Goal: Check status: Check status

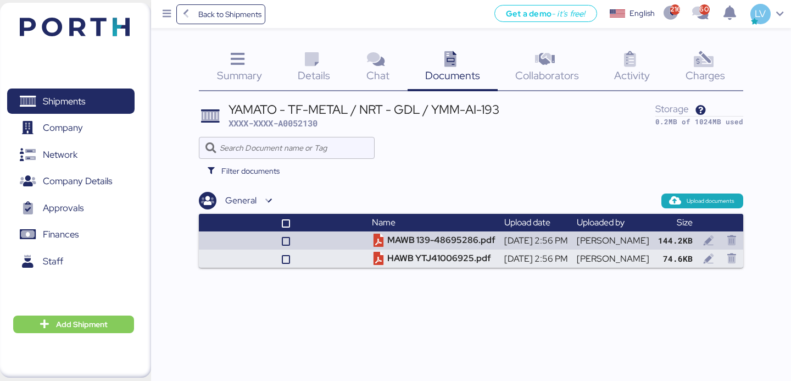
click at [223, 20] on span "Back to Shipments" at bounding box center [229, 14] width 63 height 13
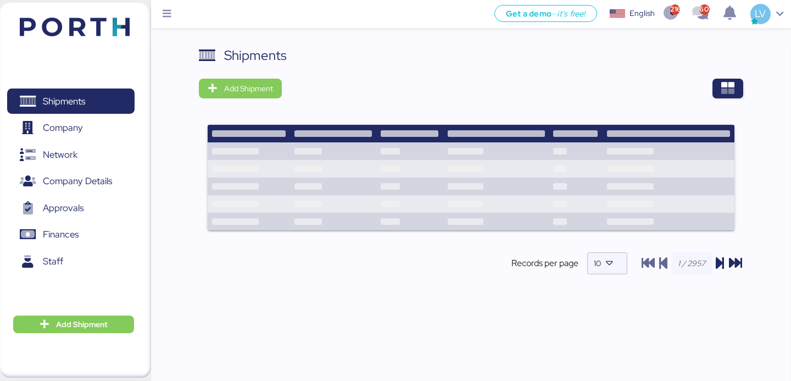
click at [732, 99] on div "Shipments Add Shipment Records per page 10" at bounding box center [471, 169] width 544 height 247
click at [725, 83] on icon "button" at bounding box center [727, 88] width 13 height 13
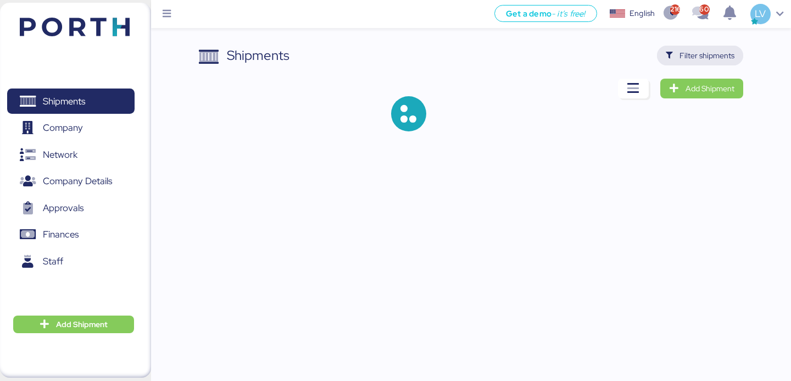
click at [712, 52] on span "Filter shipments" at bounding box center [707, 55] width 55 height 13
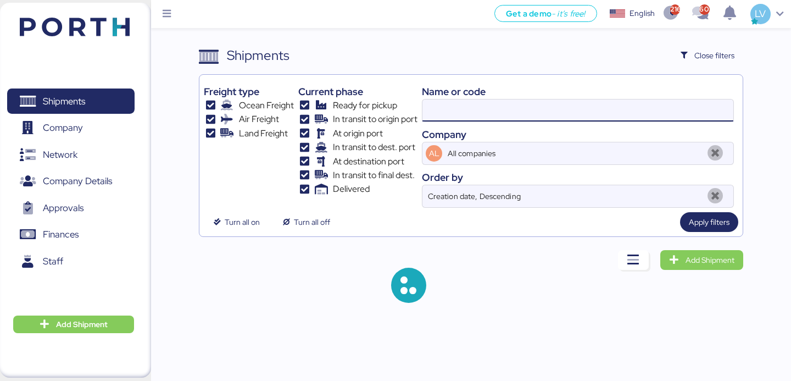
click at [611, 115] on input at bounding box center [577, 110] width 311 height 22
paste input "KMTCJKT5210744"
type input "KMTCJKT5210744"
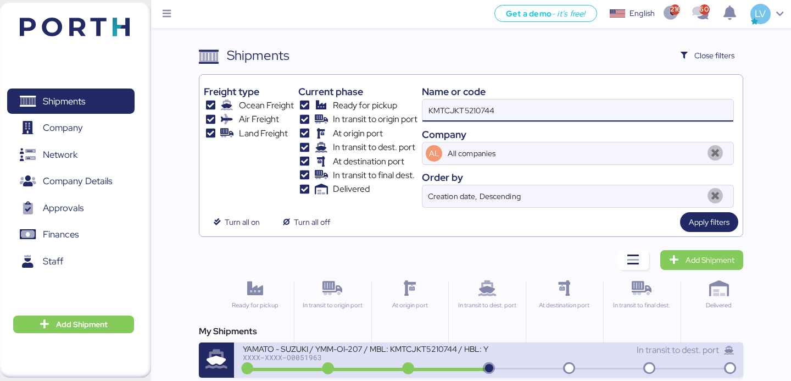
click at [335, 350] on div "YAMATO - SUZUKI / YMM-OI-207 / MBL: KMTCJKT5210744 / HBL: YIFFW0155195 / FCL" at bounding box center [366, 347] width 246 height 9
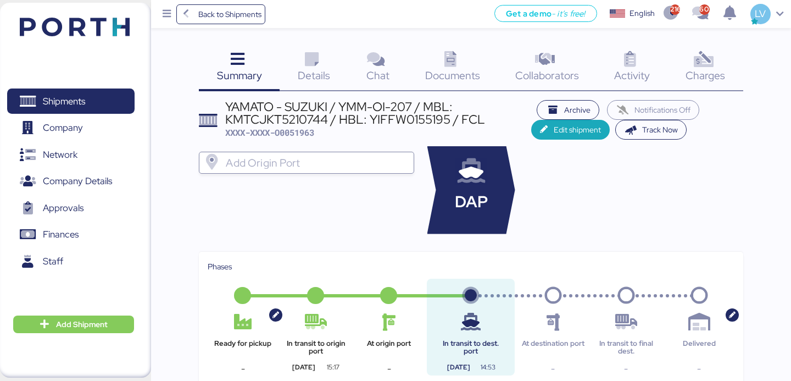
click at [716, 74] on span "Charges" at bounding box center [706, 75] width 40 height 14
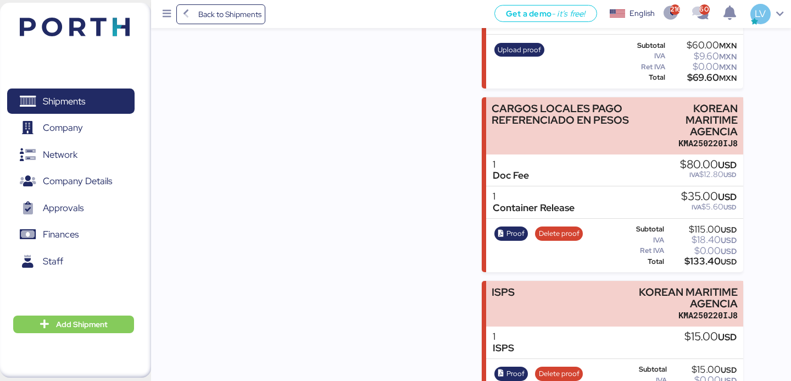
scroll to position [278, 0]
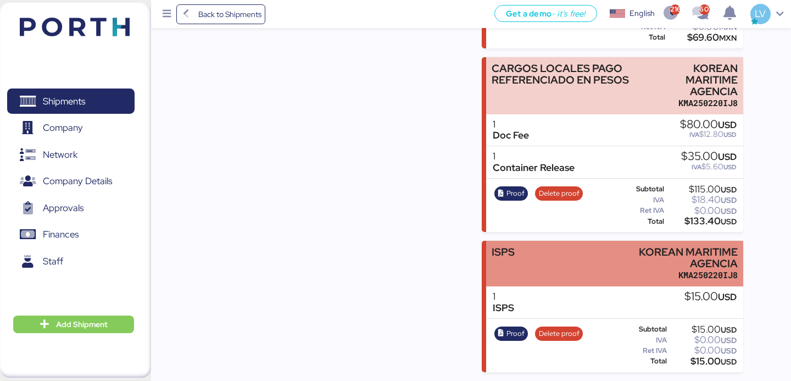
click at [535, 268] on div "ISPS KOREAN MARITIME AGENCIA KMA250220IJ8" at bounding box center [614, 264] width 257 height 46
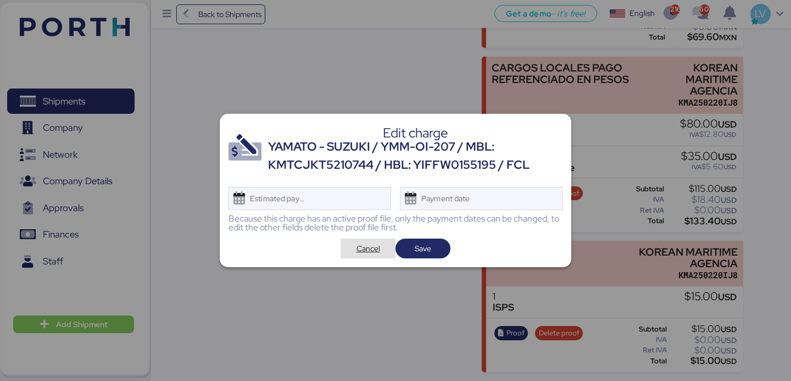
click at [373, 251] on span "Cancel" at bounding box center [369, 248] width 24 height 13
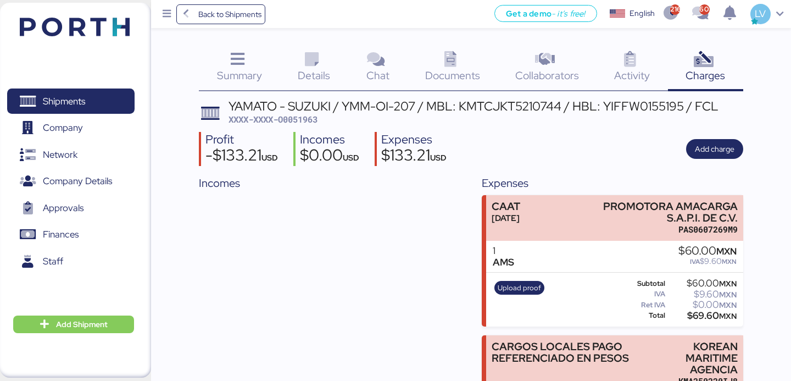
scroll to position [278, 0]
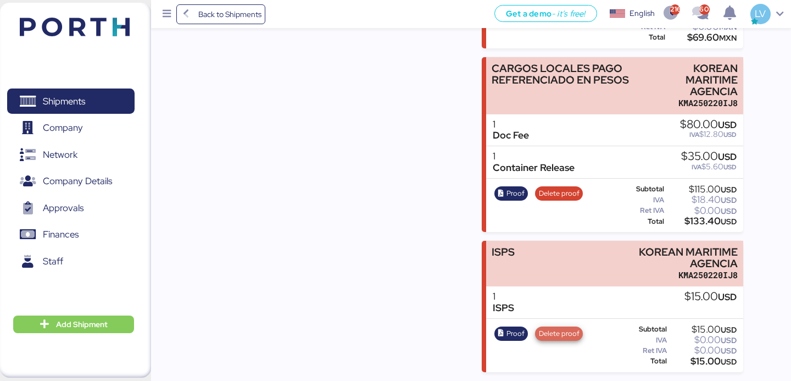
click at [566, 339] on span "Delete proof" at bounding box center [559, 333] width 41 height 12
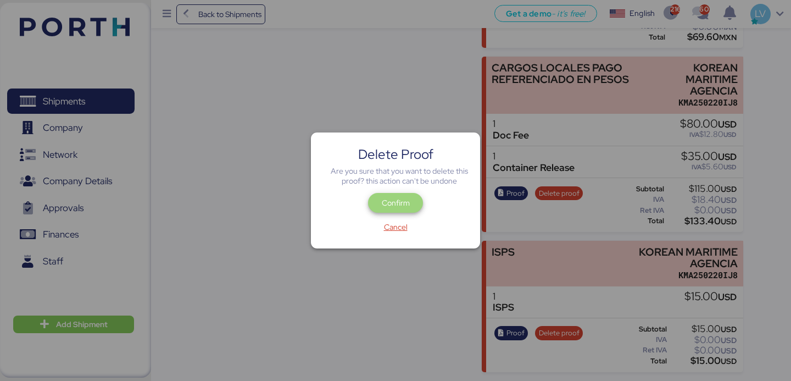
click at [380, 194] on span "Confirm" at bounding box center [395, 203] width 55 height 20
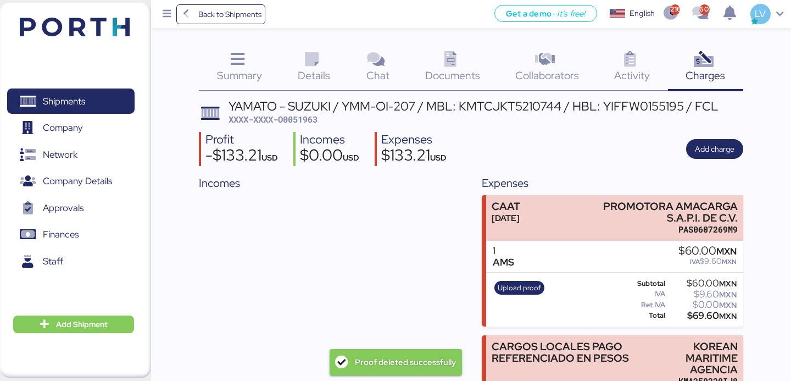
scroll to position [278, 0]
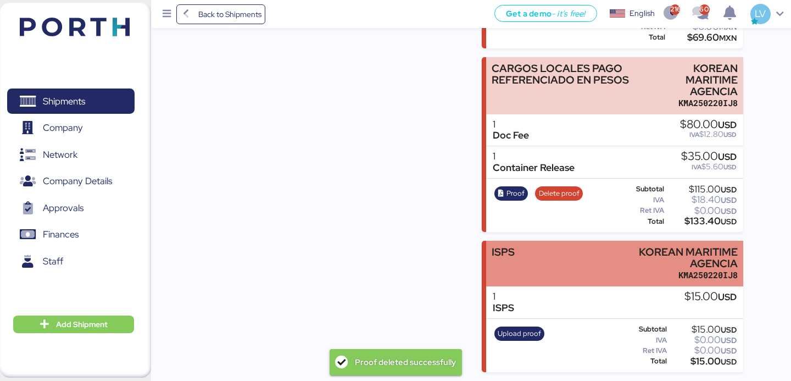
click at [564, 259] on div "ISPS KOREAN MARITIME AGENCIA KMA250220IJ8" at bounding box center [614, 264] width 257 height 46
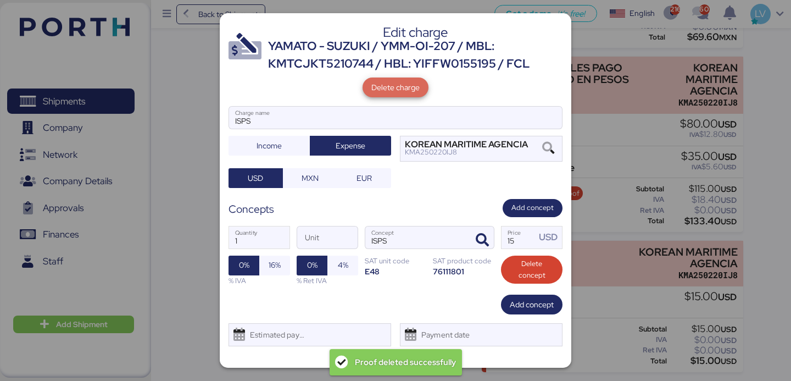
click at [399, 92] on span "Delete charge" at bounding box center [395, 87] width 48 height 13
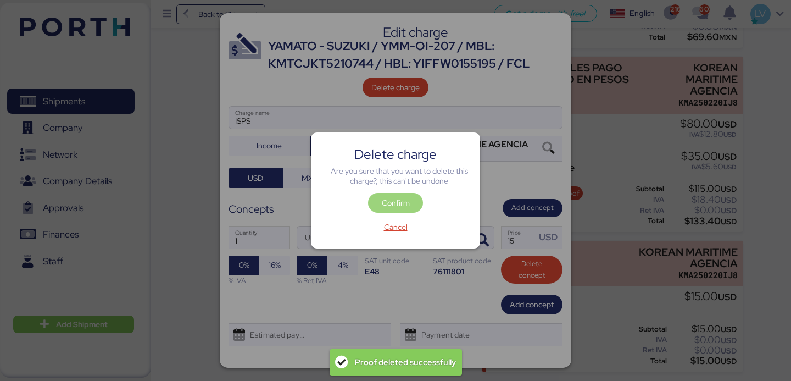
click at [386, 203] on span "Confirm" at bounding box center [396, 202] width 28 height 13
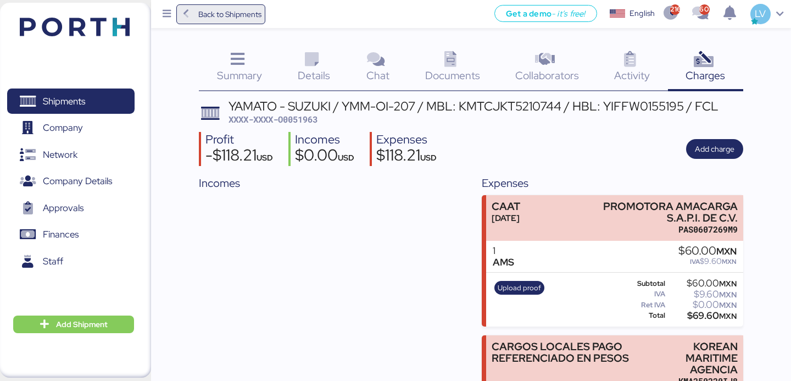
click at [255, 10] on span "Back to Shipments" at bounding box center [229, 14] width 63 height 13
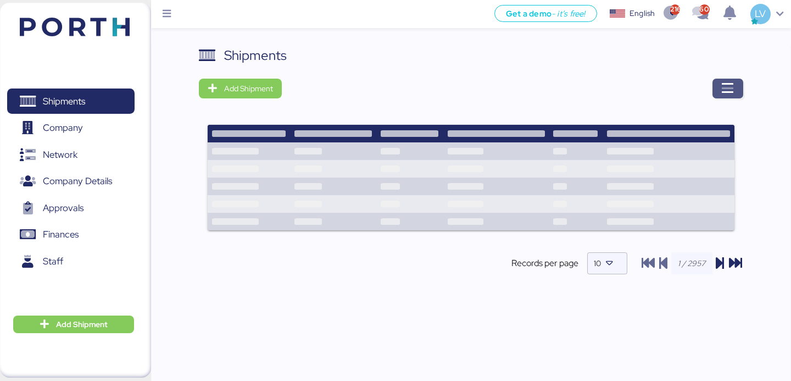
click at [716, 81] on span "button" at bounding box center [727, 89] width 31 height 20
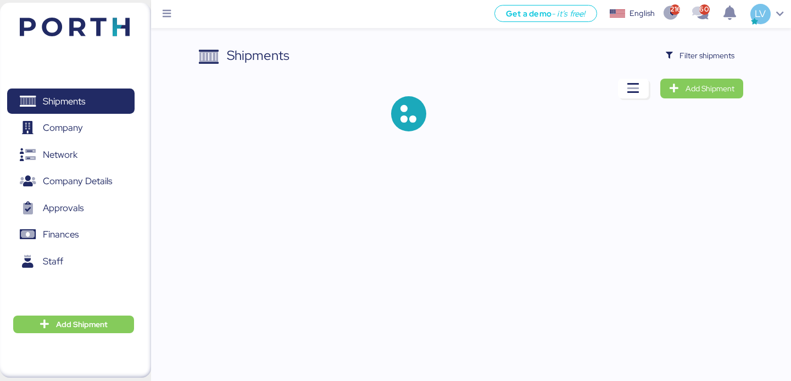
click at [714, 69] on div "Shipments Filter shipments Add Shipment" at bounding box center [471, 97] width 544 height 103
click at [712, 55] on span "Filter shipments" at bounding box center [707, 55] width 55 height 13
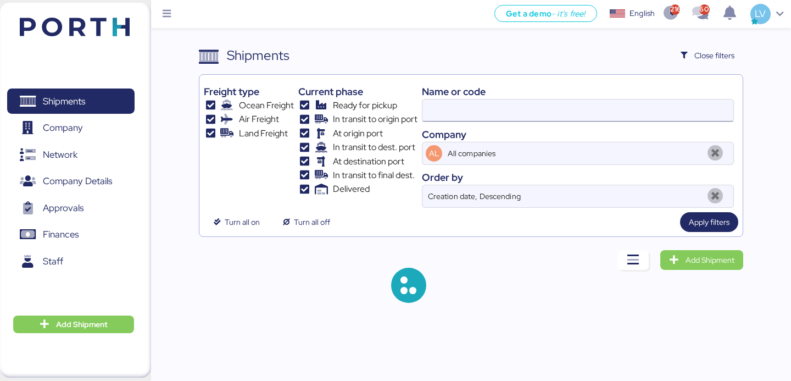
click at [640, 103] on input at bounding box center [577, 110] width 311 height 22
paste input "KMTCJKT5210744"
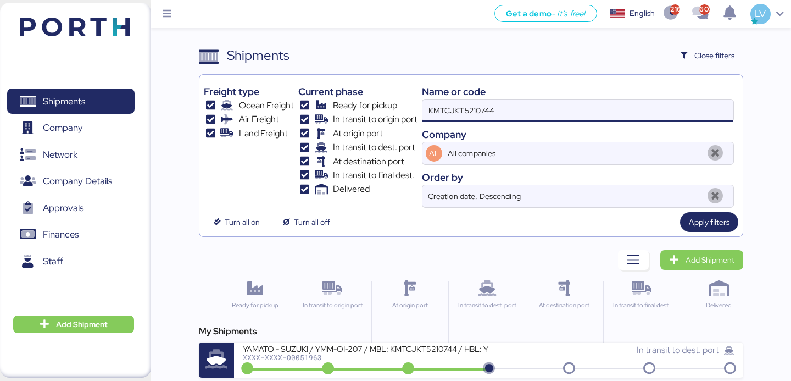
click at [532, 110] on input "KMTCJKT5210744" at bounding box center [577, 110] width 311 height 22
paste input "A0049779"
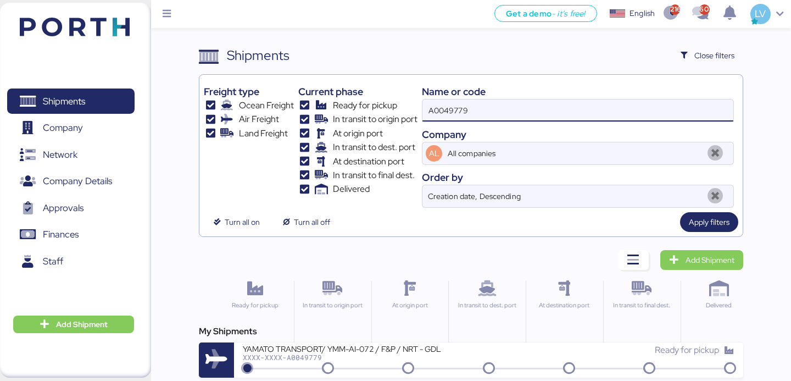
click at [537, 114] on input "A0049779" at bounding box center [577, 110] width 311 height 22
paste input "YTJ51008536"
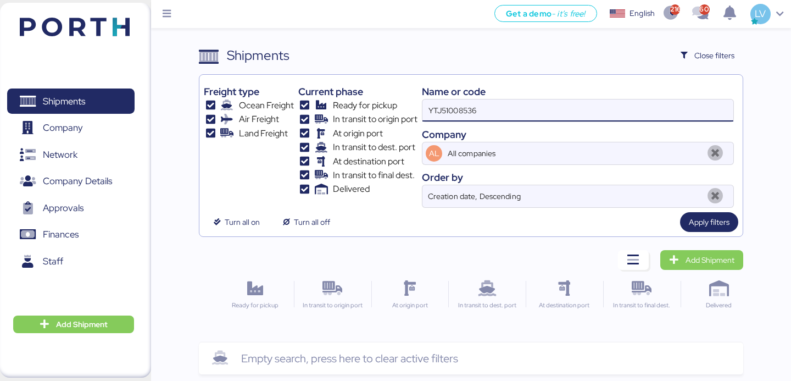
click at [458, 114] on input "YTJ51008536" at bounding box center [577, 110] width 311 height 22
click at [458, 115] on input "YTJ51008536" at bounding box center [577, 110] width 311 height 22
paste input "020-33765141"
click at [456, 115] on input "YTJ5100020-337651418536" at bounding box center [577, 110] width 311 height 22
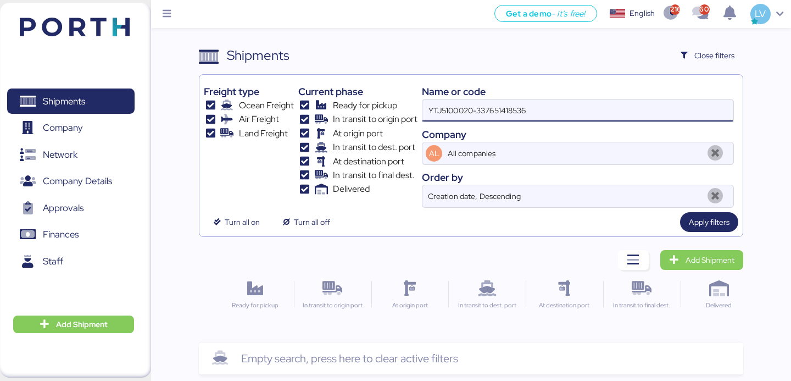
click at [456, 115] on input "YTJ5100020-337651418536" at bounding box center [577, 110] width 311 height 22
paste input "020-33765141"
type input "020-33765141"
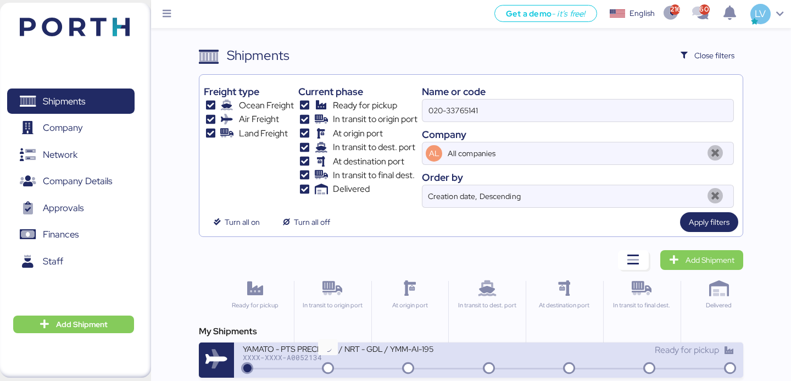
click at [338, 365] on icon at bounding box center [328, 369] width 53 height 12
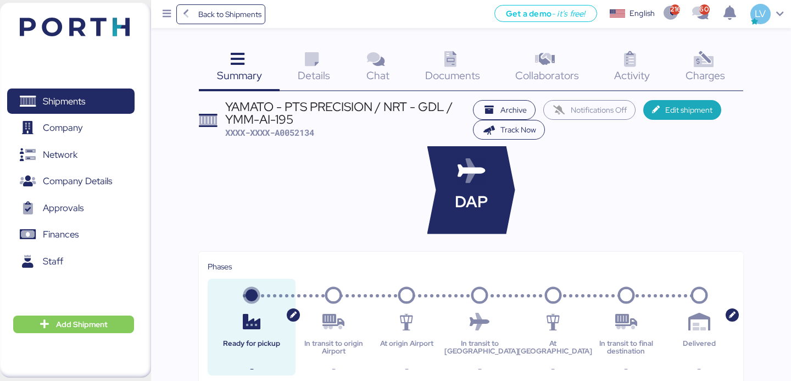
click at [698, 66] on icon at bounding box center [704, 60] width 24 height 16
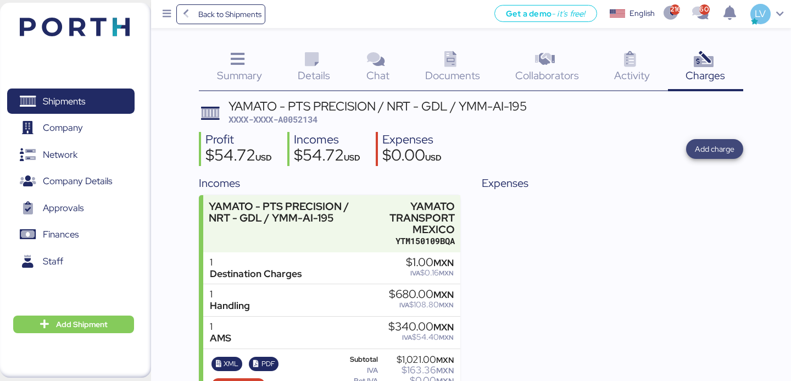
click at [724, 152] on span "Add charge" at bounding box center [715, 148] width 40 height 13
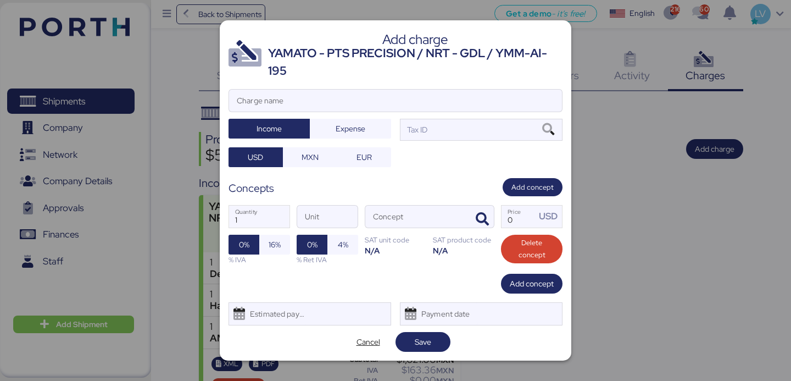
click at [543, 79] on div "YAMATO - PTS PRECISION / NRT - GDL / YMM-AI-195" at bounding box center [415, 62] width 294 height 36
click at [536, 102] on input "Charge name" at bounding box center [395, 101] width 333 height 22
type input "AMS"
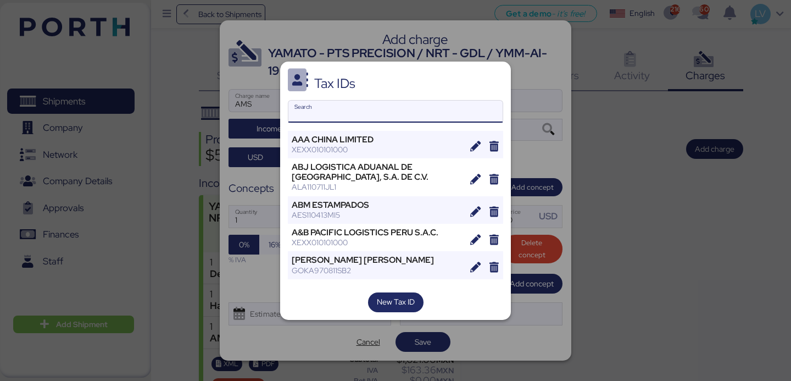
click at [383, 112] on input "Search" at bounding box center [395, 112] width 214 height 22
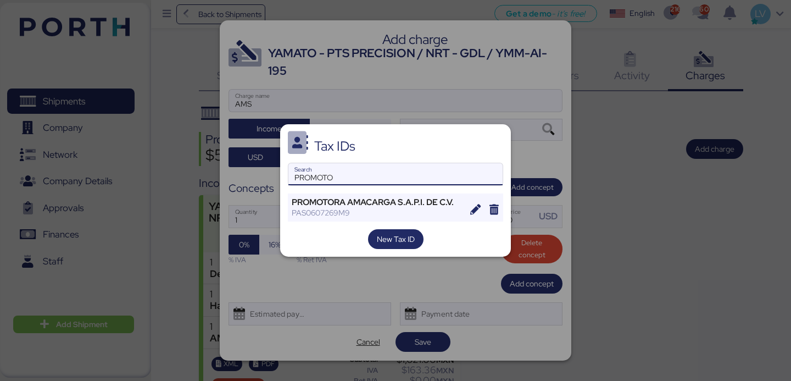
type input "PROMOTO"
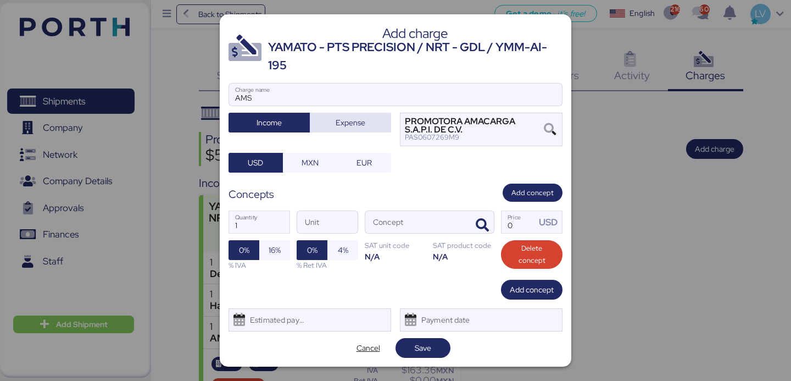
click at [347, 121] on span "Expense" at bounding box center [351, 122] width 30 height 13
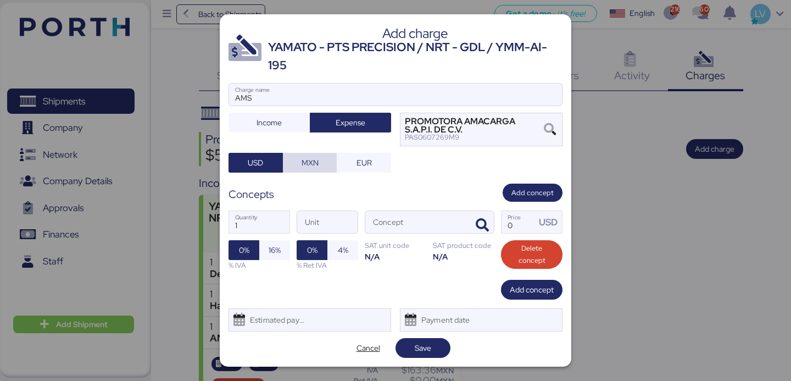
click at [316, 165] on span "MXN" at bounding box center [310, 162] width 17 height 13
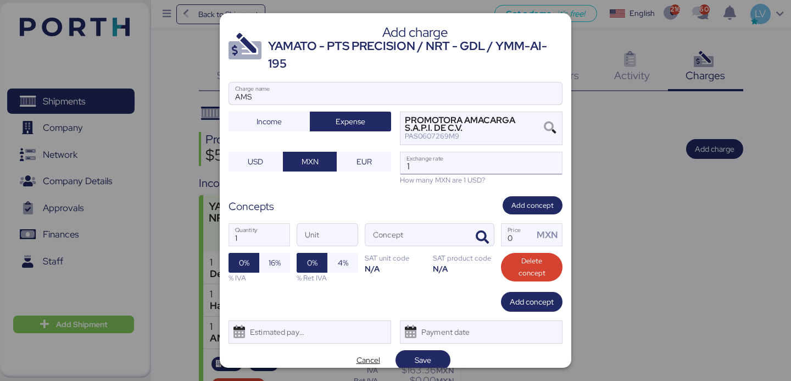
click at [500, 163] on input "1" at bounding box center [481, 163] width 162 height 22
paste input "18.6587"
type input "1"
paste input "18.6587"
type input "18.6587"
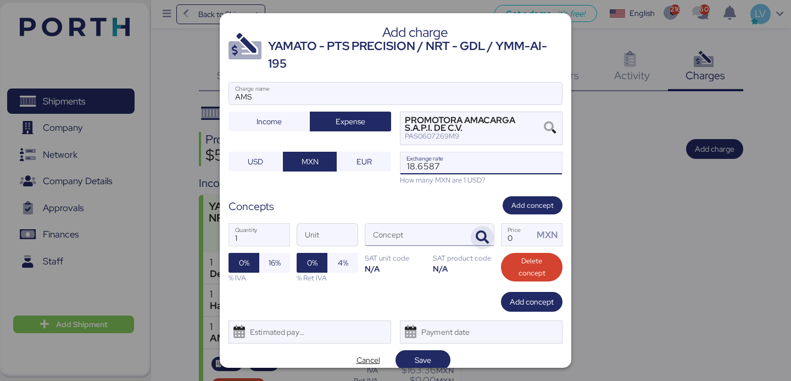
click at [480, 231] on icon "button" at bounding box center [482, 237] width 13 height 13
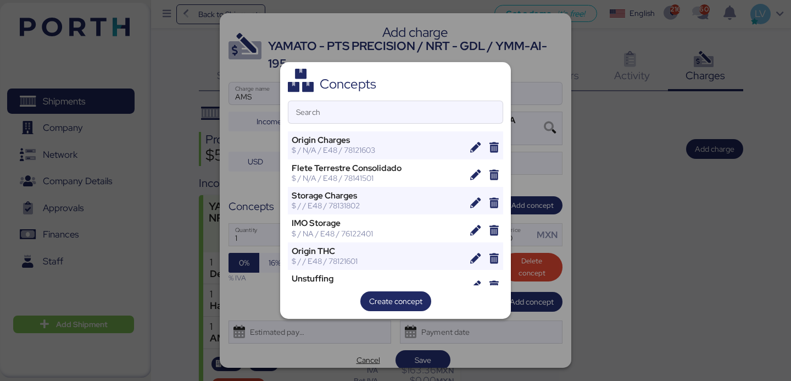
scroll to position [11, 0]
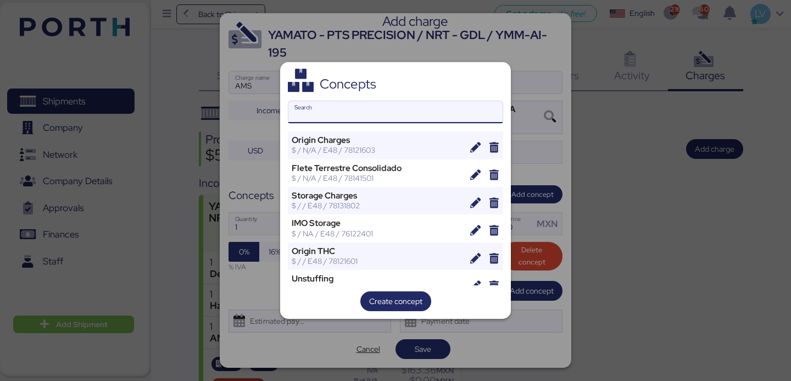
click at [380, 113] on input "Search" at bounding box center [395, 112] width 214 height 22
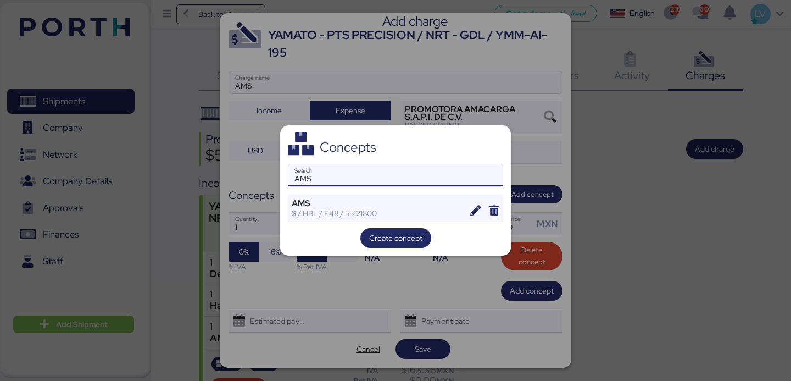
type input "AMS"
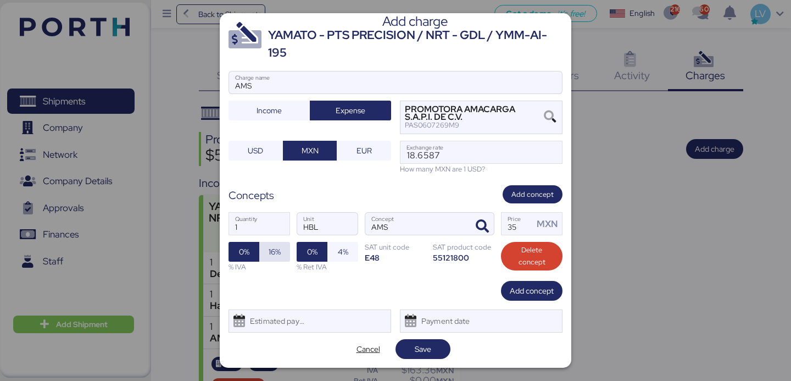
click at [270, 244] on span "16%" at bounding box center [274, 251] width 13 height 15
click at [428, 343] on span "Save" at bounding box center [423, 348] width 16 height 13
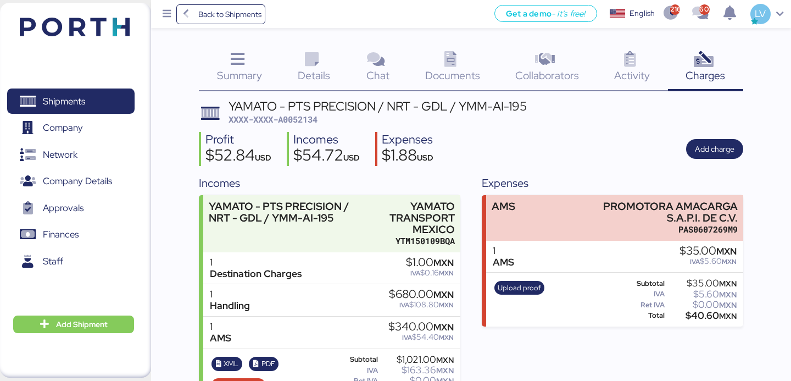
click at [448, 82] on span "Documents" at bounding box center [452, 75] width 55 height 14
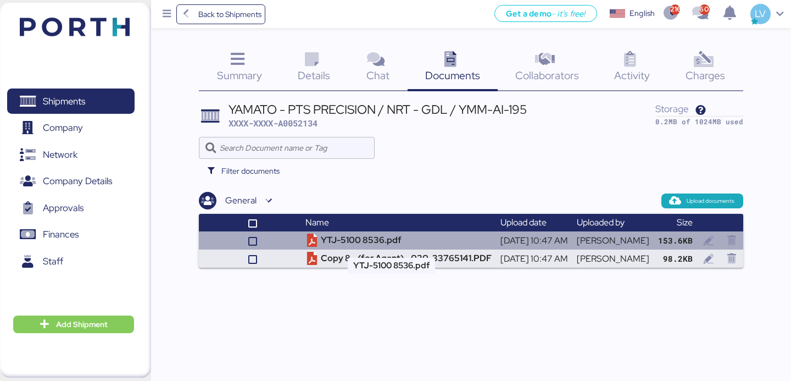
click at [391, 241] on td "YTJ-5100 8536.pdf" at bounding box center [398, 240] width 195 height 18
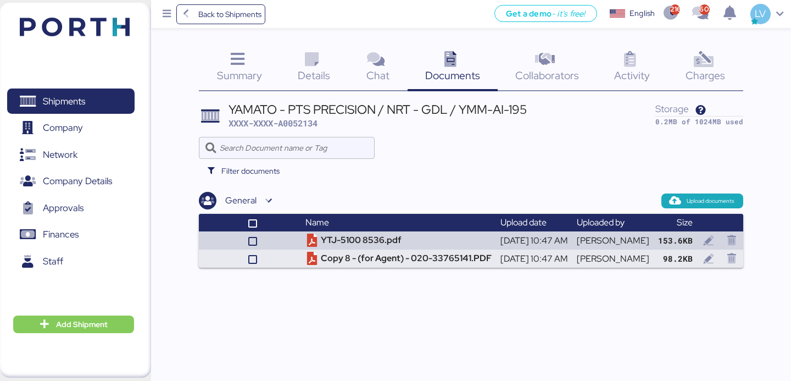
click at [731, 62] on div "Charges 0" at bounding box center [705, 69] width 75 height 46
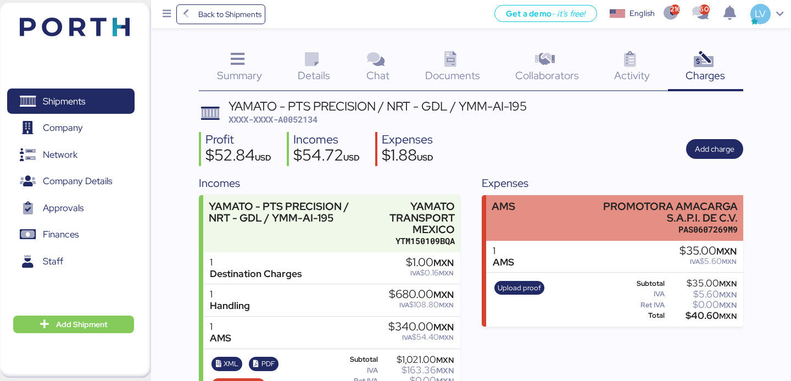
click at [668, 218] on div "PROMOTORA AMACARGA S.A.P.I. DE C.V." at bounding box center [664, 212] width 148 height 23
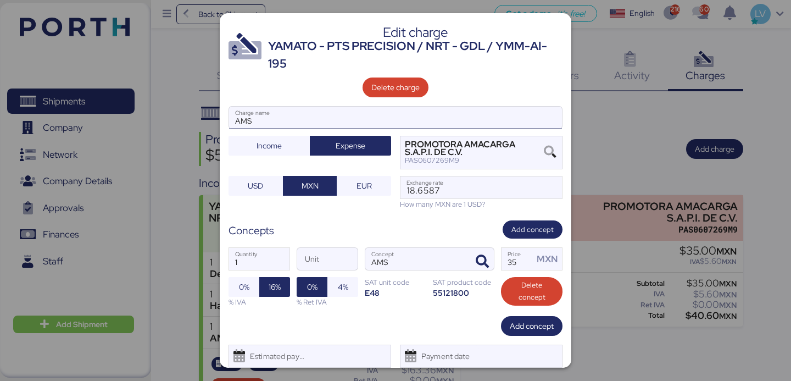
click at [454, 118] on input "AMS" at bounding box center [395, 118] width 333 height 22
paste input "55"
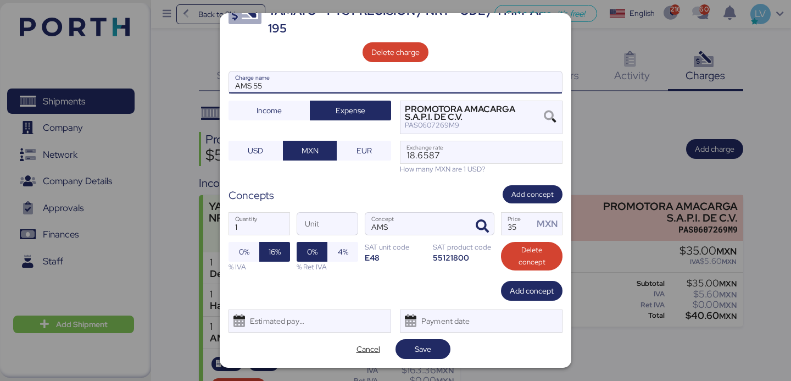
type input "AMS 55"
drag, startPoint x: 426, startPoint y: 363, endPoint x: 427, endPoint y: 354, distance: 8.9
click at [426, 363] on div "Edit charge YAMATO - PTS PRECISION / NRT - GDL / YMM-AI-195 Delete charge AMS 5…" at bounding box center [396, 190] width 352 height 354
click at [427, 354] on span "Save" at bounding box center [423, 348] width 16 height 13
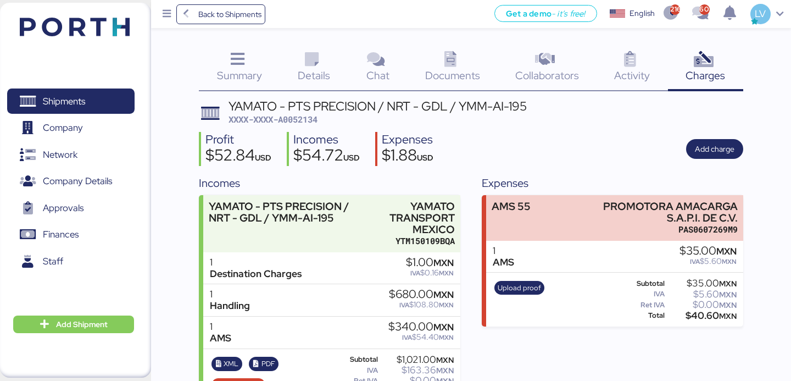
click at [303, 120] on span "XXXX-XXXX-A0052134" at bounding box center [273, 119] width 89 height 11
copy span "A0052134"
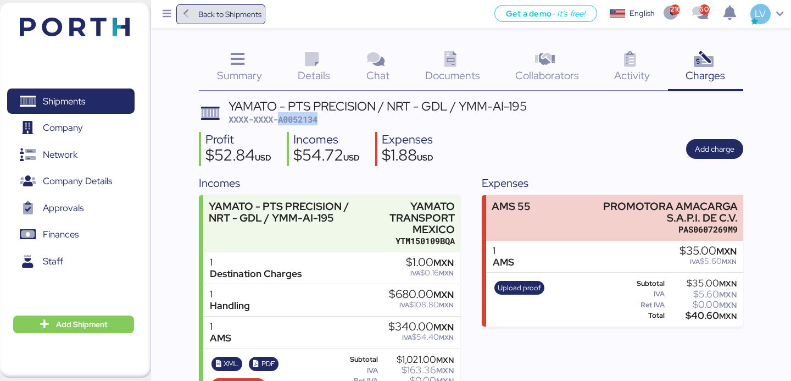
click at [226, 5] on span "Back to Shipments" at bounding box center [221, 14] width 82 height 20
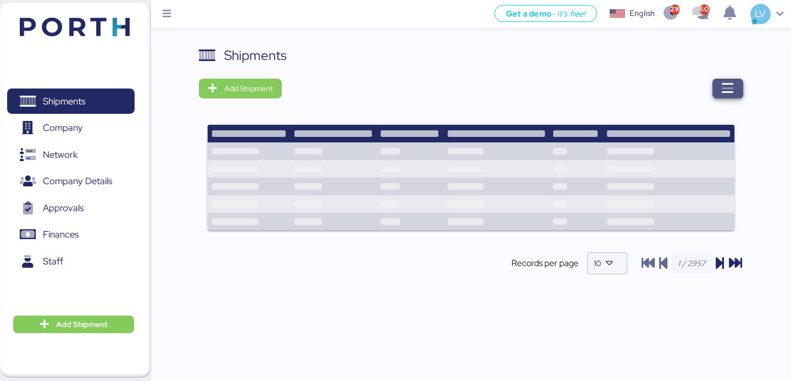
click at [733, 88] on icon "button" at bounding box center [727, 88] width 13 height 13
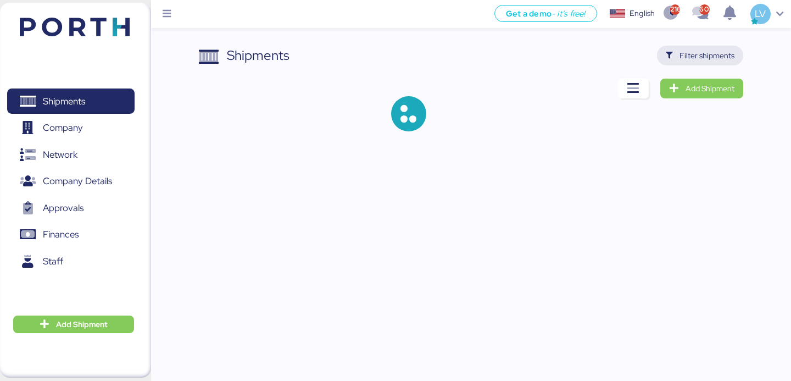
click at [712, 53] on span "Filter shipments" at bounding box center [707, 55] width 55 height 13
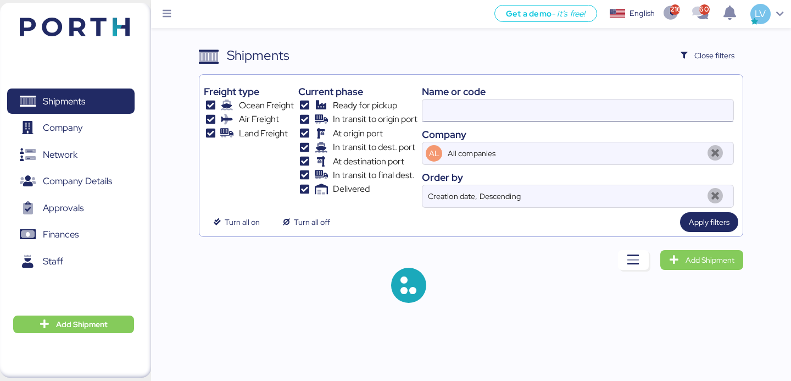
click at [598, 113] on input at bounding box center [577, 110] width 311 height 22
paste input "O0052137/172961"
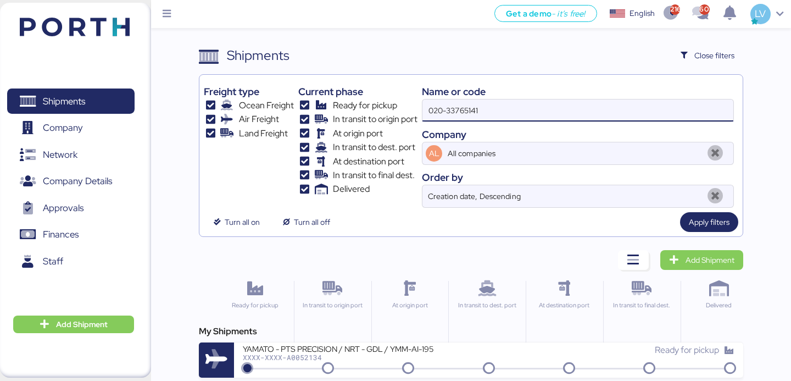
click at [612, 120] on input "020-33765141" at bounding box center [577, 110] width 311 height 22
paste input "O0052137/17296"
drag, startPoint x: 458, startPoint y: 115, endPoint x: 554, endPoint y: 114, distance: 96.1
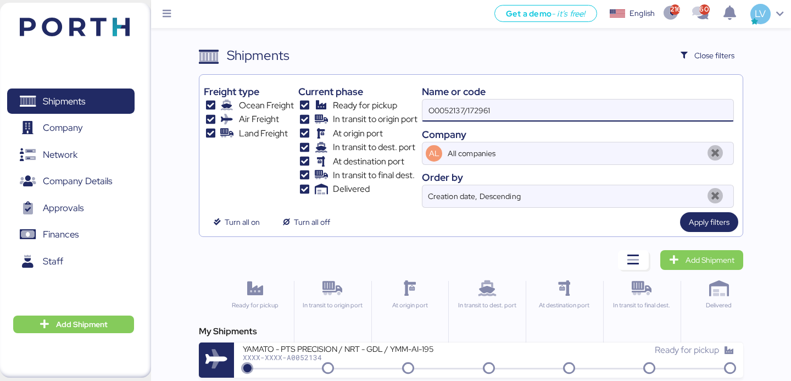
click at [554, 114] on input "O0052137/172961" at bounding box center [577, 110] width 311 height 22
type input "O0052137"
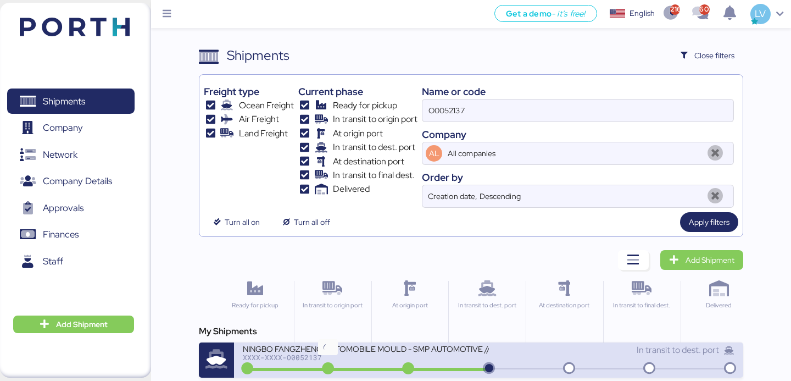
click at [345, 373] on icon at bounding box center [328, 369] width 53 height 12
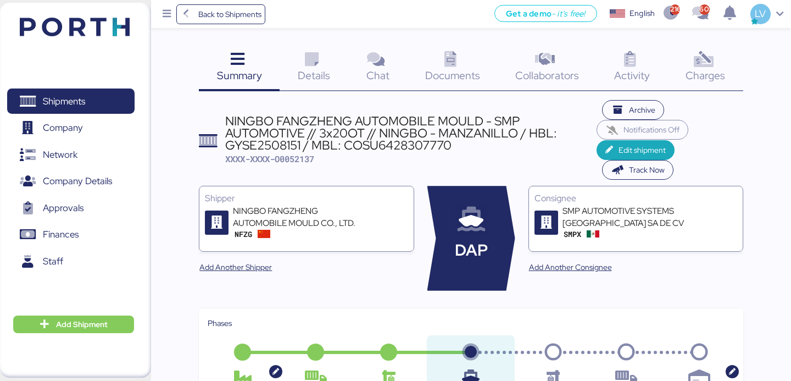
click at [702, 52] on icon at bounding box center [704, 60] width 24 height 16
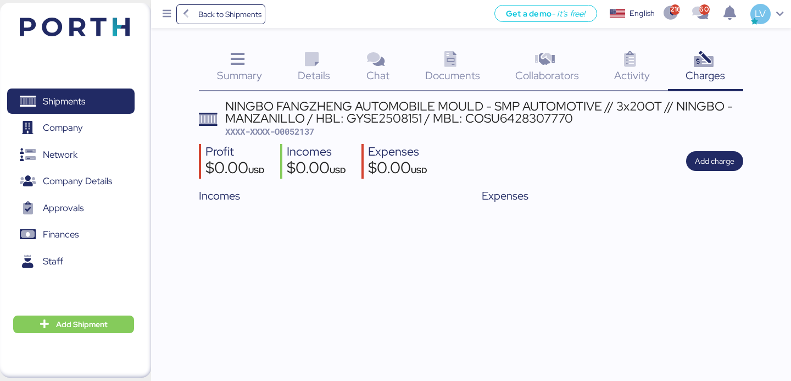
click at [296, 134] on span "XXXX-XXXX-O0052137" at bounding box center [269, 131] width 89 height 11
copy span "O0052137"
click at [456, 80] on span "Documents" at bounding box center [452, 75] width 55 height 14
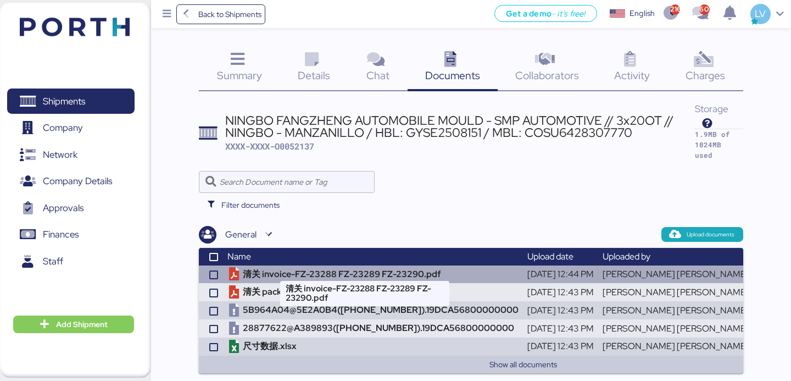
click at [335, 265] on td "清关 invoice-FZ-23288 FZ-23289 FZ-23290.pdf" at bounding box center [373, 274] width 300 height 18
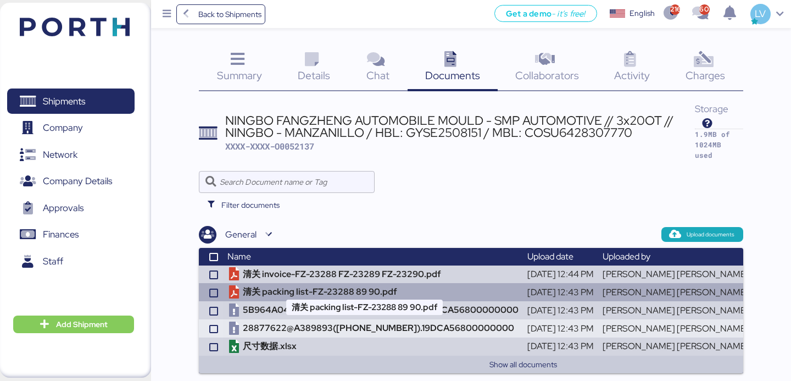
click at [302, 283] on td "清关 packing list-FZ-23288 89 90.pdf" at bounding box center [373, 292] width 300 height 18
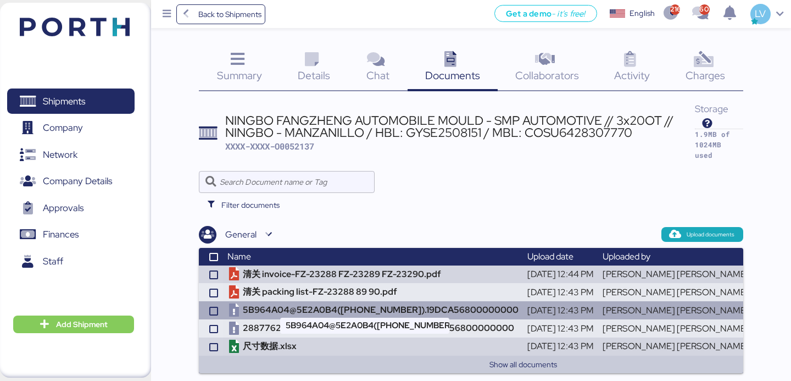
click at [310, 305] on td "5B964A04@5E2A0B4([PHONE_NUMBER]).19DCA56800000000" at bounding box center [373, 310] width 300 height 18
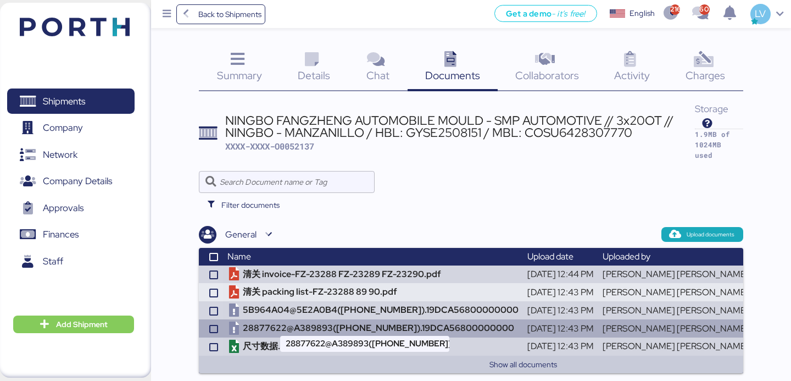
click at [349, 319] on td "28877622@A389893([PHONE_NUMBER]).19DCA56800000000" at bounding box center [373, 328] width 300 height 18
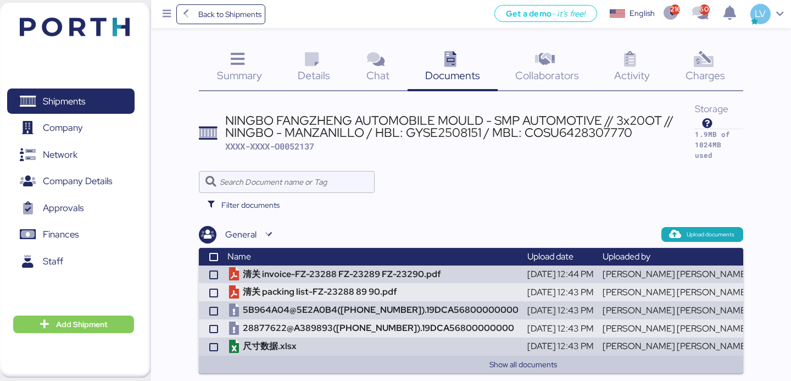
click at [420, 202] on div "Filter documents" at bounding box center [312, 205] width 227 height 20
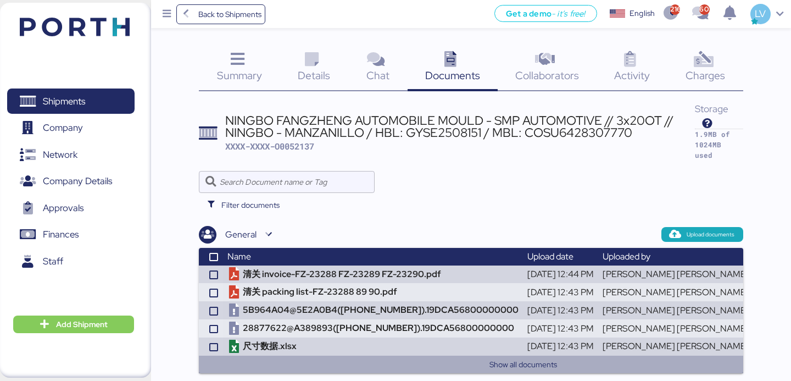
click at [388, 358] on button "Show all documents" at bounding box center [523, 364] width 622 height 13
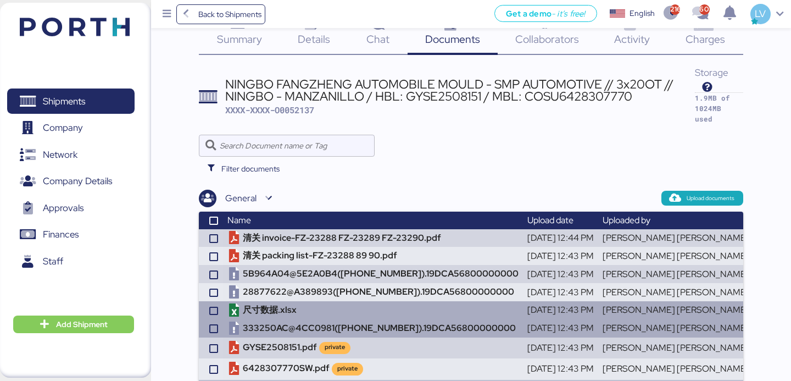
scroll to position [57, 0]
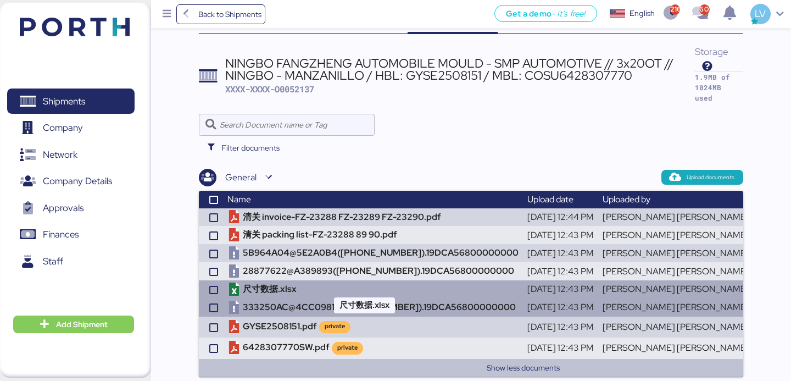
click at [386, 283] on td "尺寸数据.xlsx" at bounding box center [373, 289] width 300 height 18
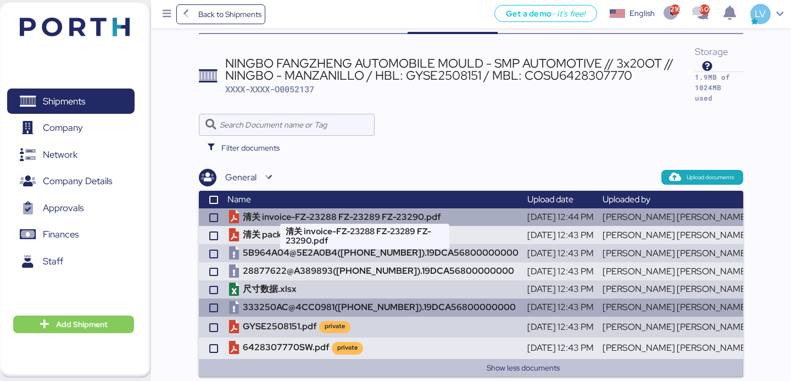
click at [466, 209] on td "清关 invoice-FZ-23288 FZ-23289 FZ-23290.pdf" at bounding box center [373, 217] width 300 height 18
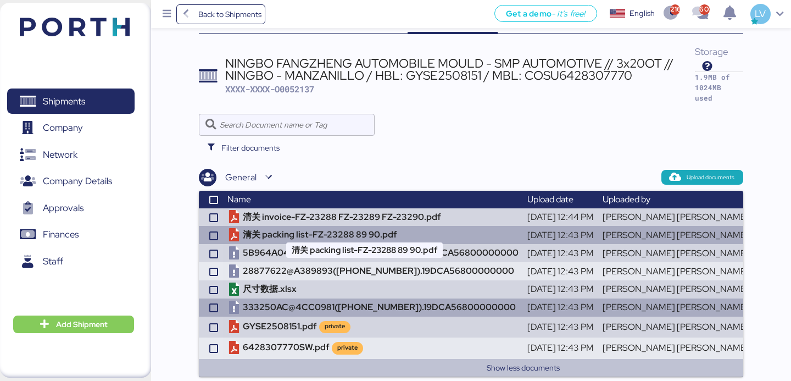
click at [286, 226] on td "清关 packing list-FZ-23288 89 90.pdf" at bounding box center [373, 235] width 300 height 18
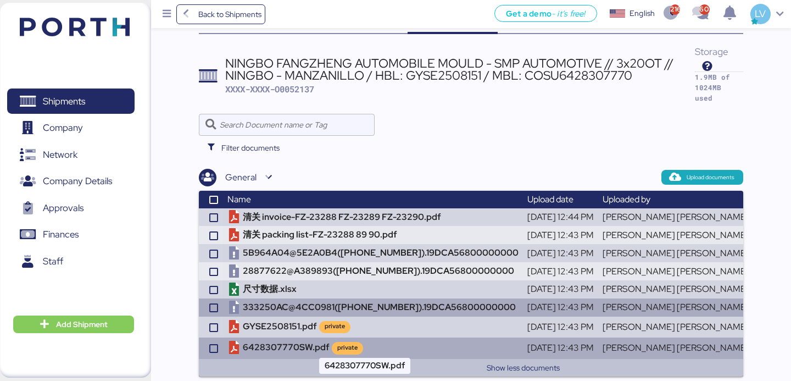
click at [307, 337] on td "6428307770SW.pdf private" at bounding box center [373, 347] width 300 height 21
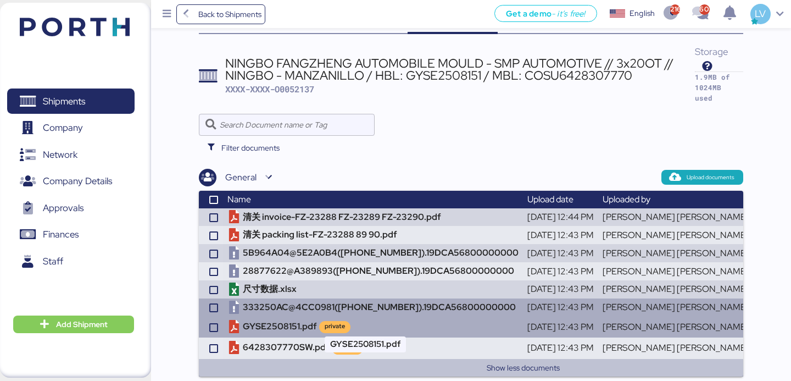
click at [298, 325] on td "GYSE2508151.pdf private" at bounding box center [373, 326] width 300 height 21
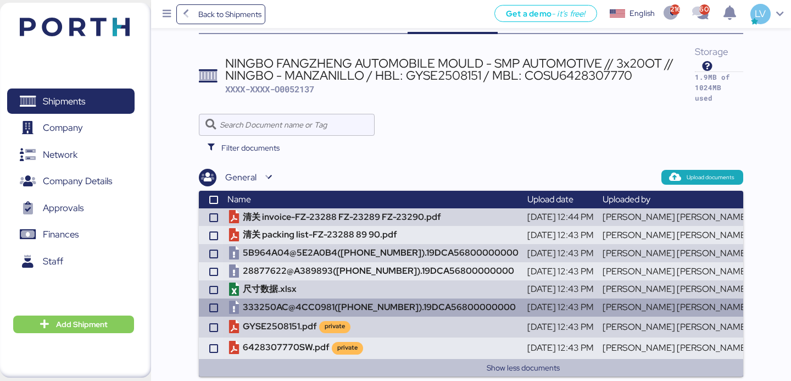
scroll to position [0, 0]
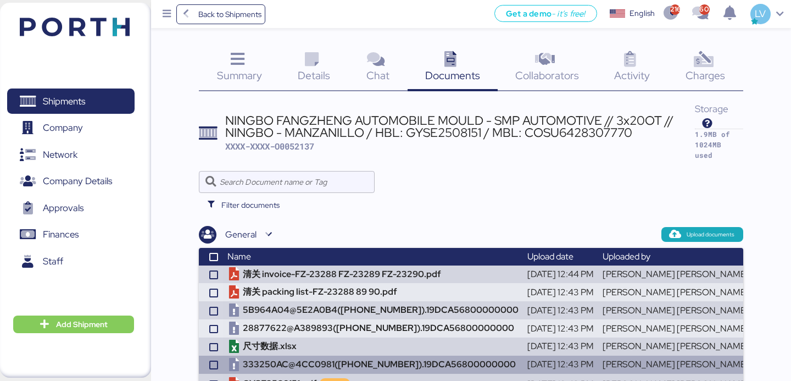
click at [728, 95] on div "Summary 0 Details 0 Chat 0 Documents 0 Collaborators 0 Activity 0 Charges 0 NIN…" at bounding box center [471, 240] width 544 height 388
click at [728, 81] on div "Charges 0" at bounding box center [705, 69] width 75 height 46
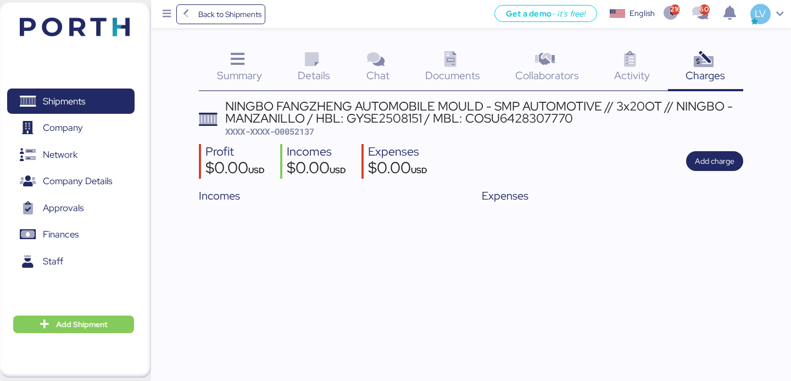
click at [235, 63] on icon at bounding box center [238, 60] width 24 height 16
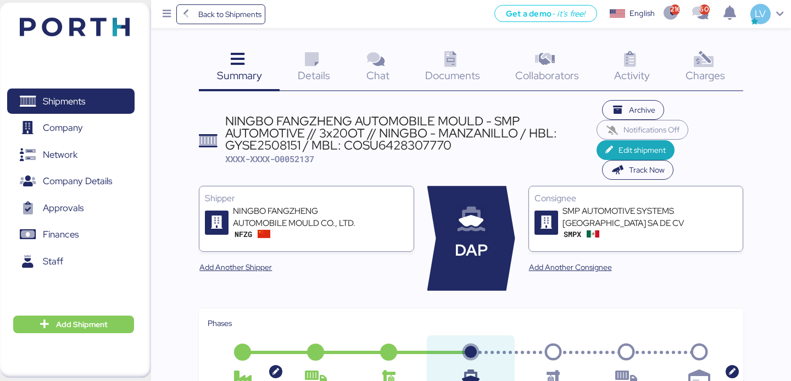
click at [320, 73] on span "Details" at bounding box center [314, 75] width 32 height 14
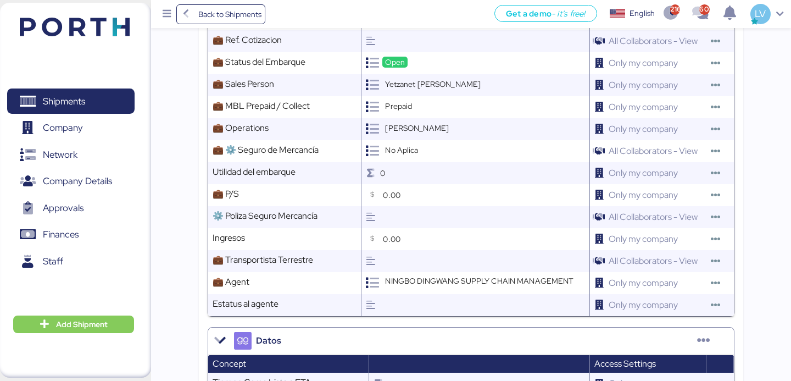
scroll to position [1335, 0]
